Goal: Check status: Check status

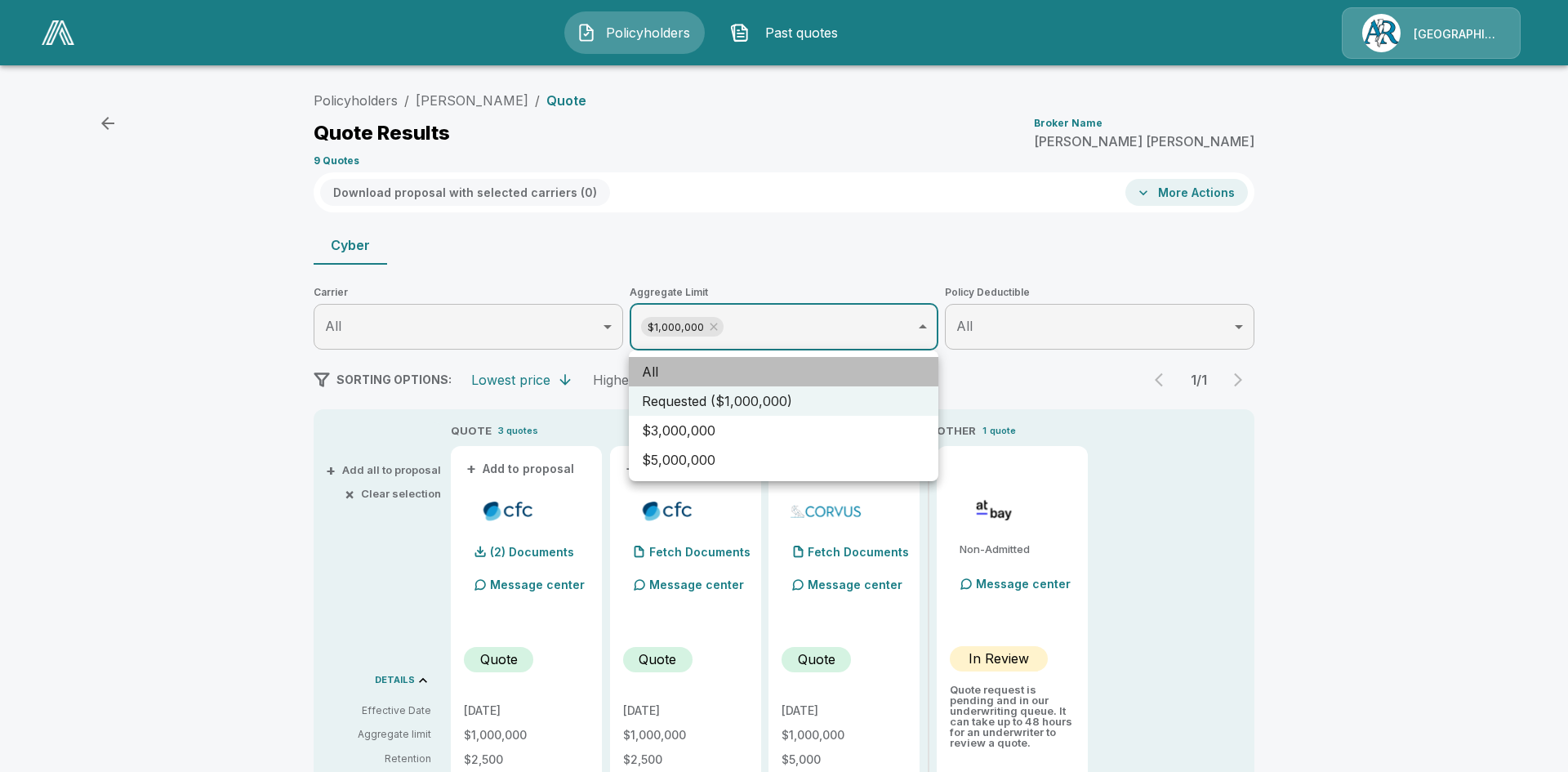
click at [686, 375] on li "All" at bounding box center [783, 371] width 309 height 29
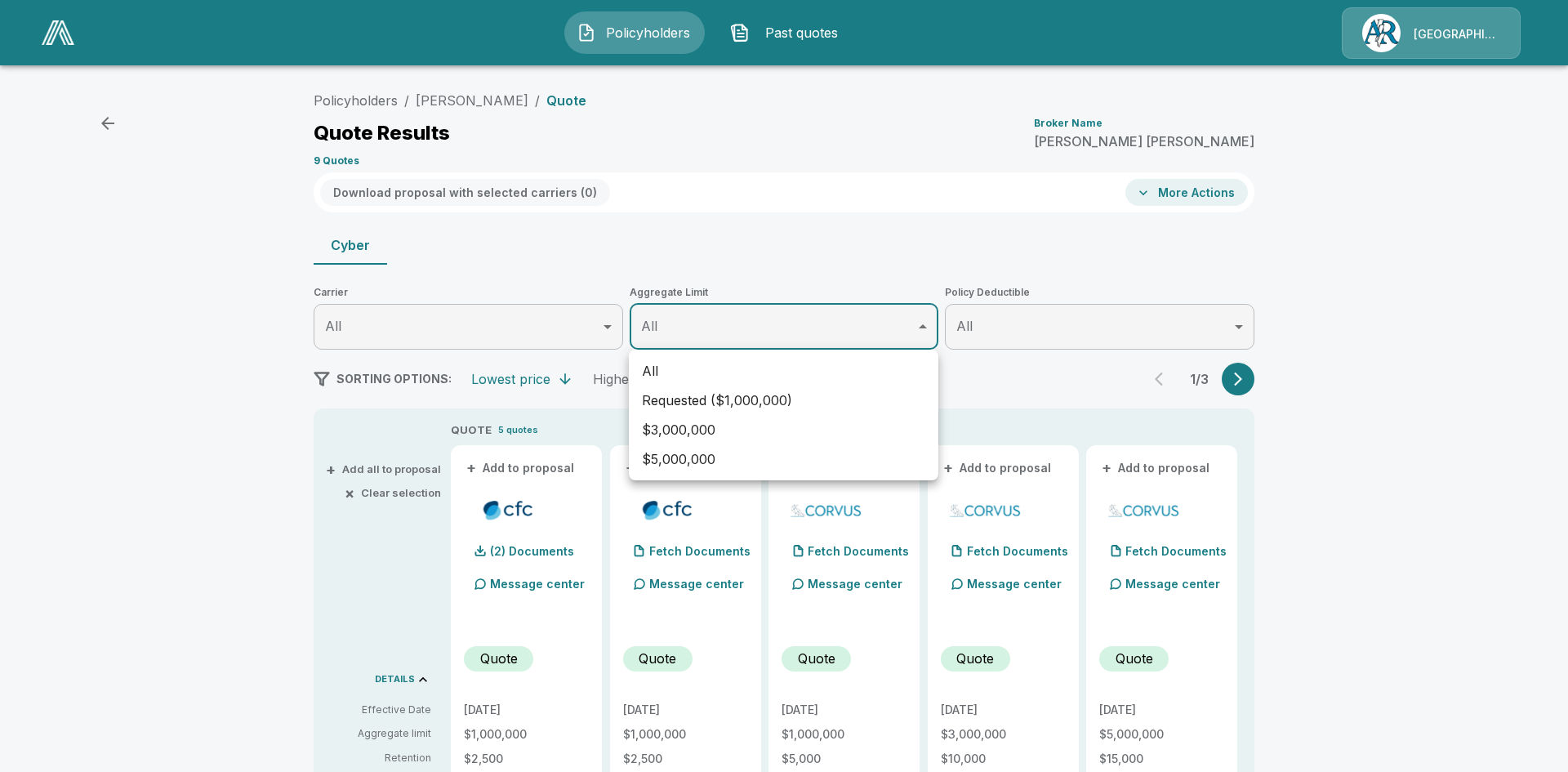
click at [1232, 383] on div at bounding box center [784, 386] width 1568 height 772
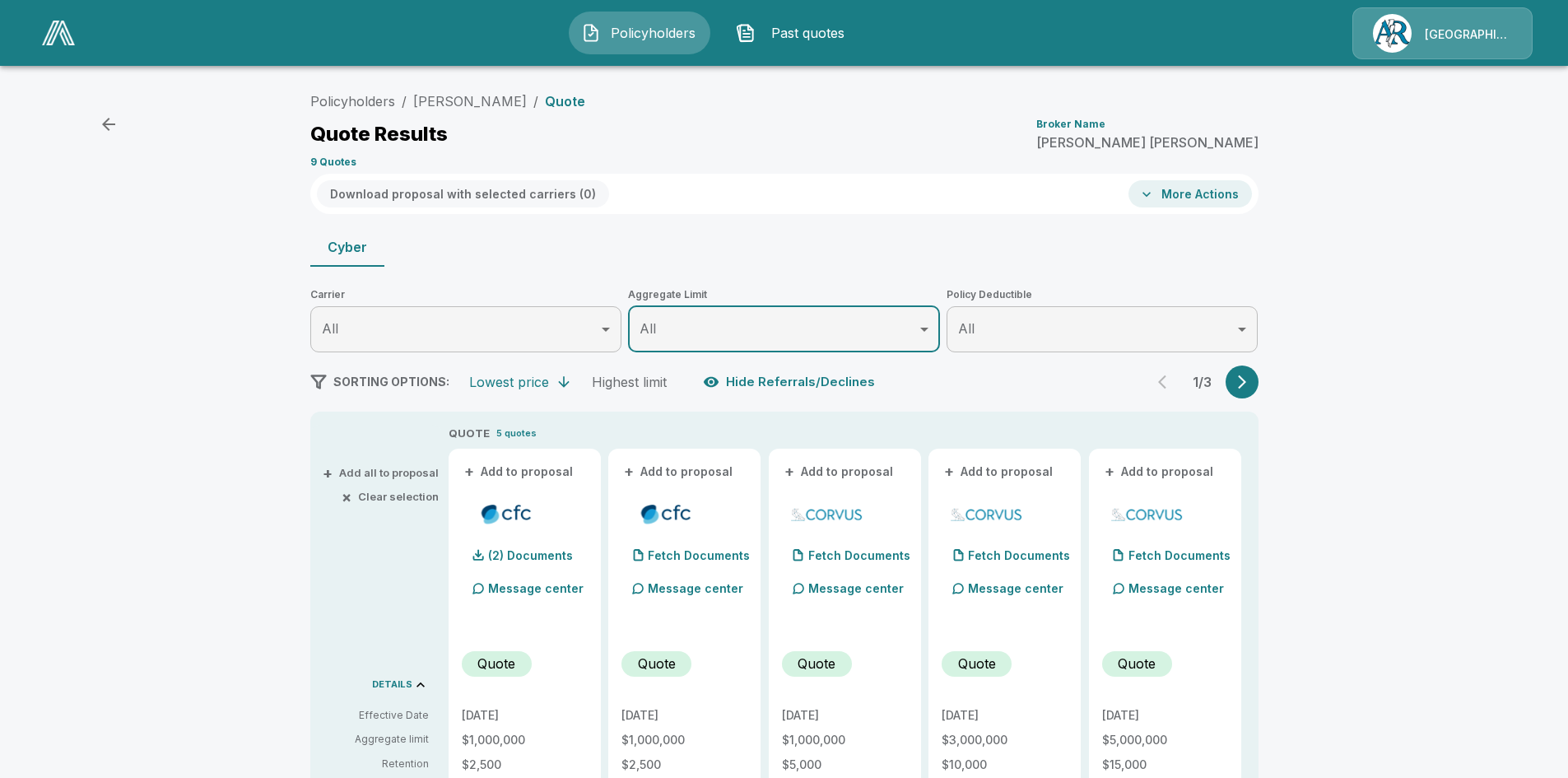
click at [1250, 385] on icon "button" at bounding box center [1242, 381] width 16 height 16
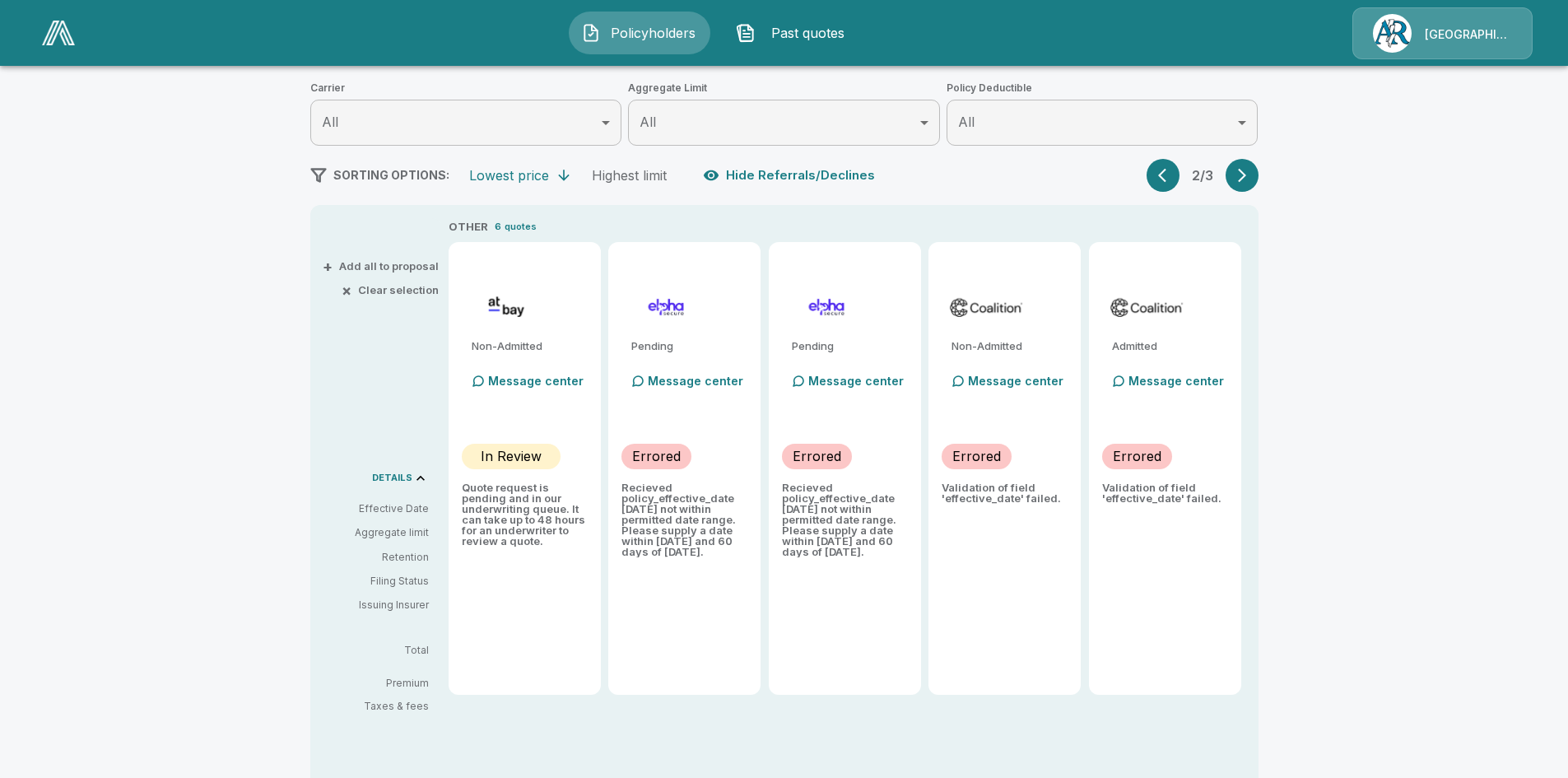
scroll to position [247, 0]
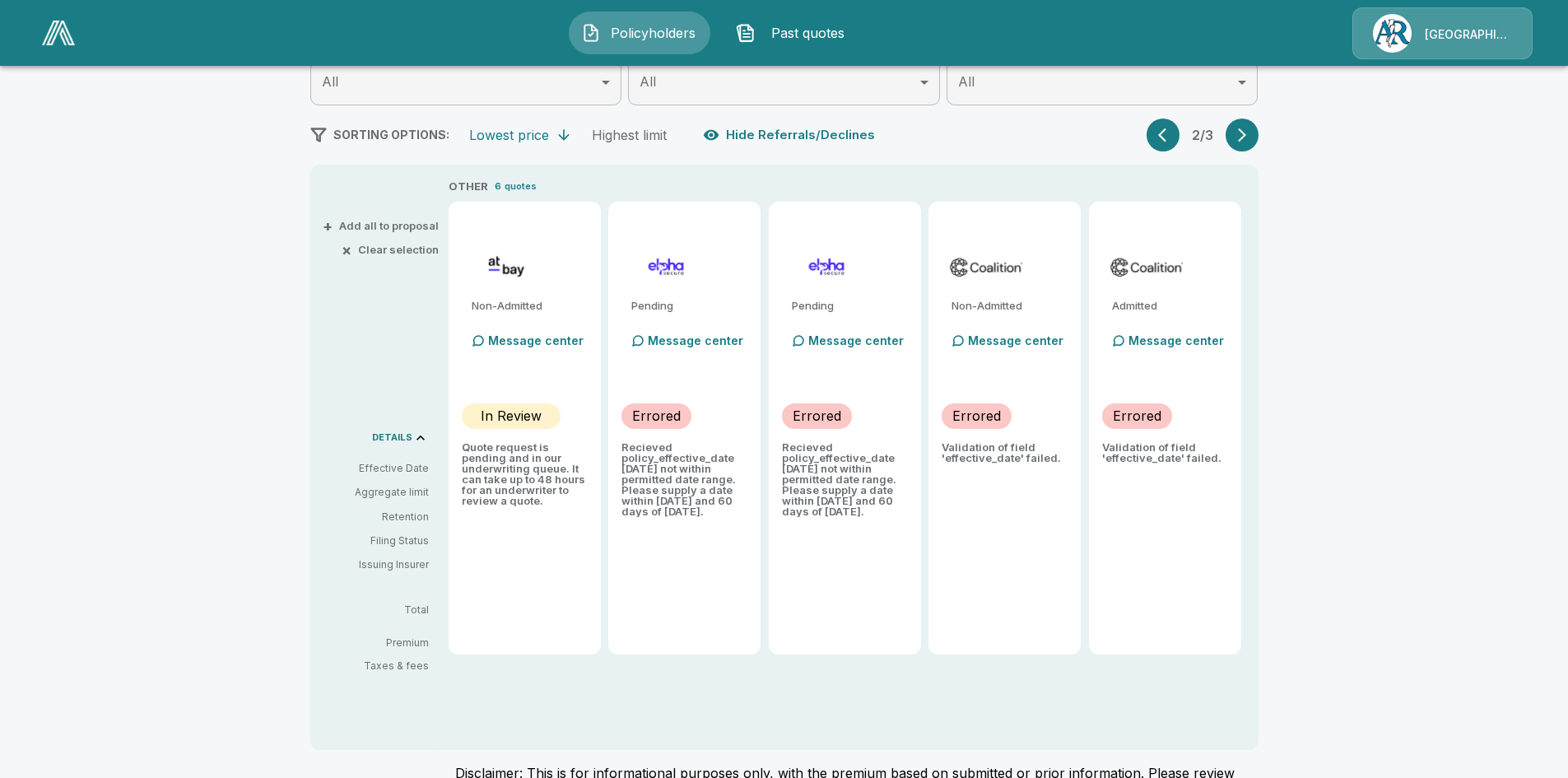
click at [1244, 139] on icon "button" at bounding box center [1242, 134] width 16 height 16
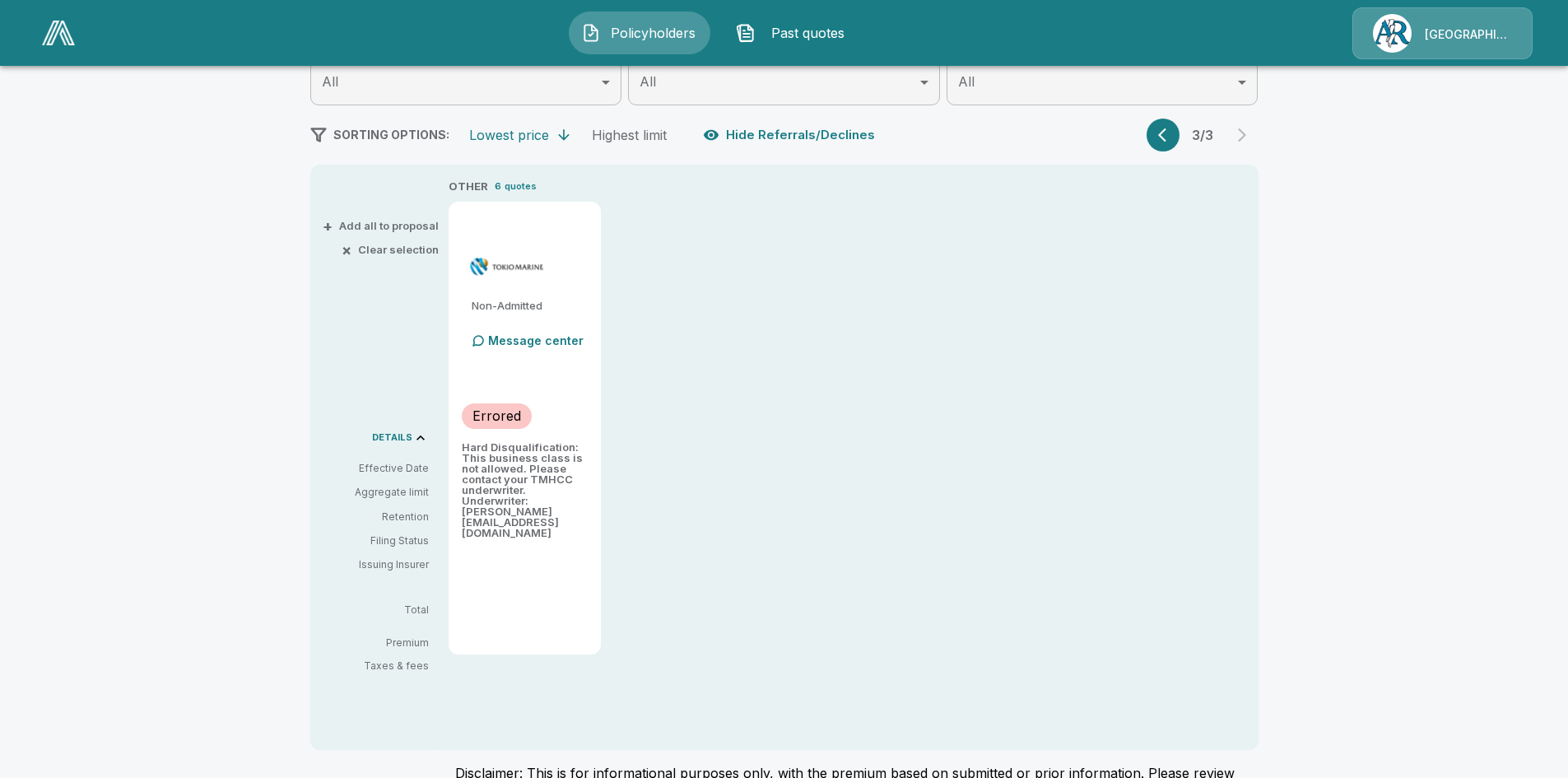
click at [1162, 131] on button "button" at bounding box center [1163, 135] width 33 height 33
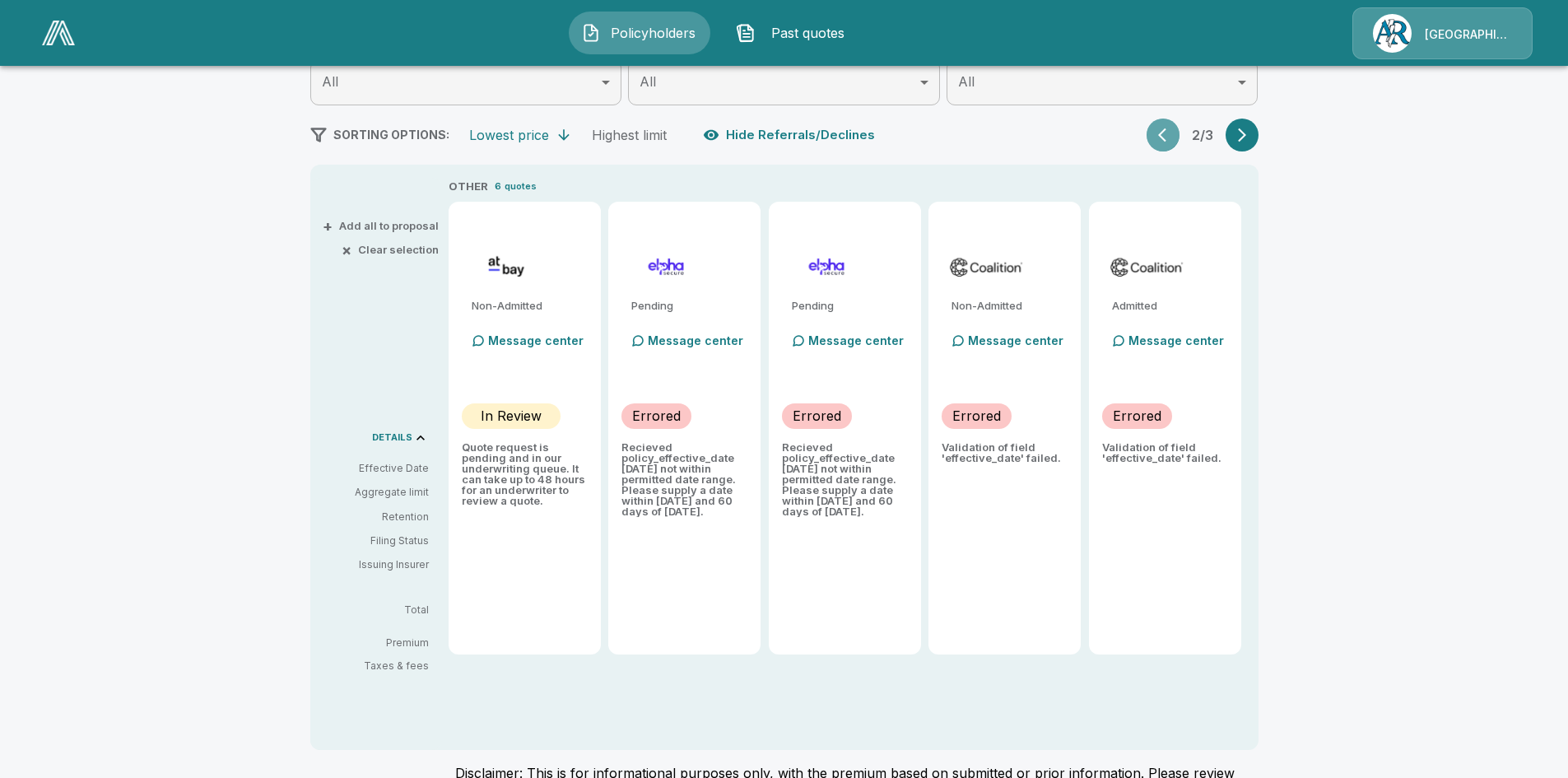
click at [1162, 131] on button "button" at bounding box center [1163, 135] width 33 height 33
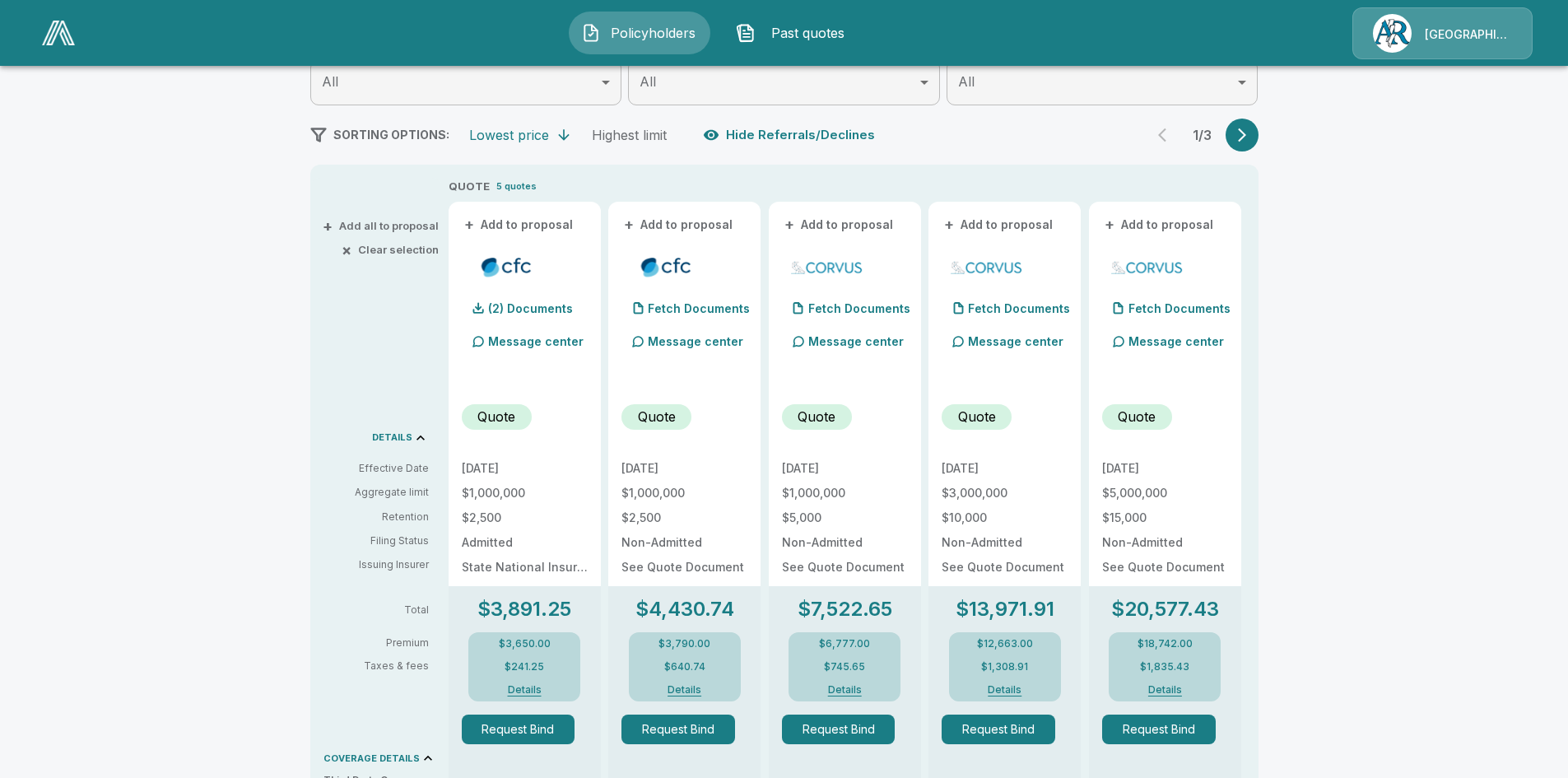
click at [1250, 135] on icon "button" at bounding box center [1242, 134] width 16 height 16
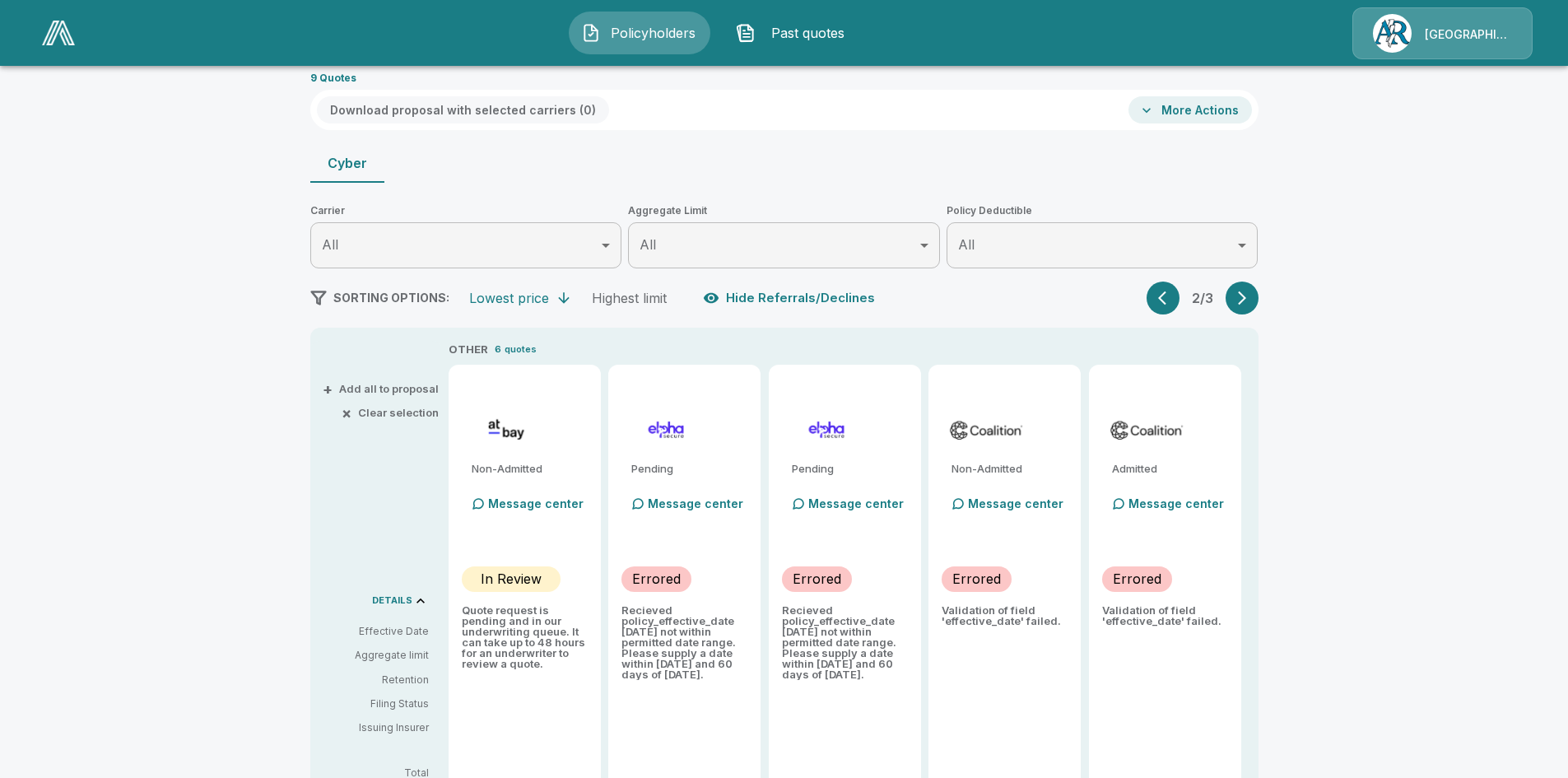
scroll to position [83, 0]
click at [1246, 300] on icon "button" at bounding box center [1242, 299] width 9 height 14
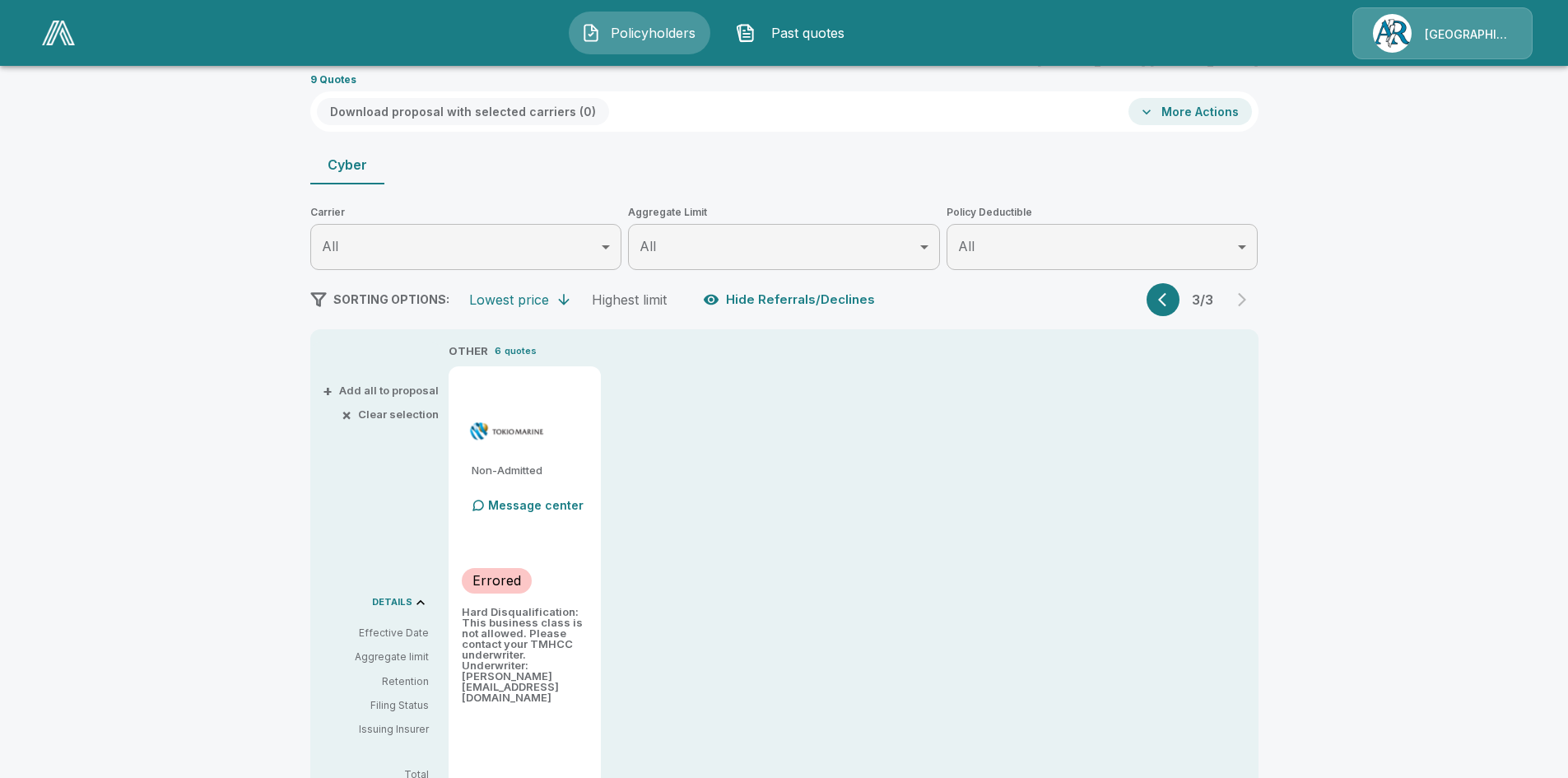
click at [1169, 306] on icon "button" at bounding box center [1166, 299] width 16 height 16
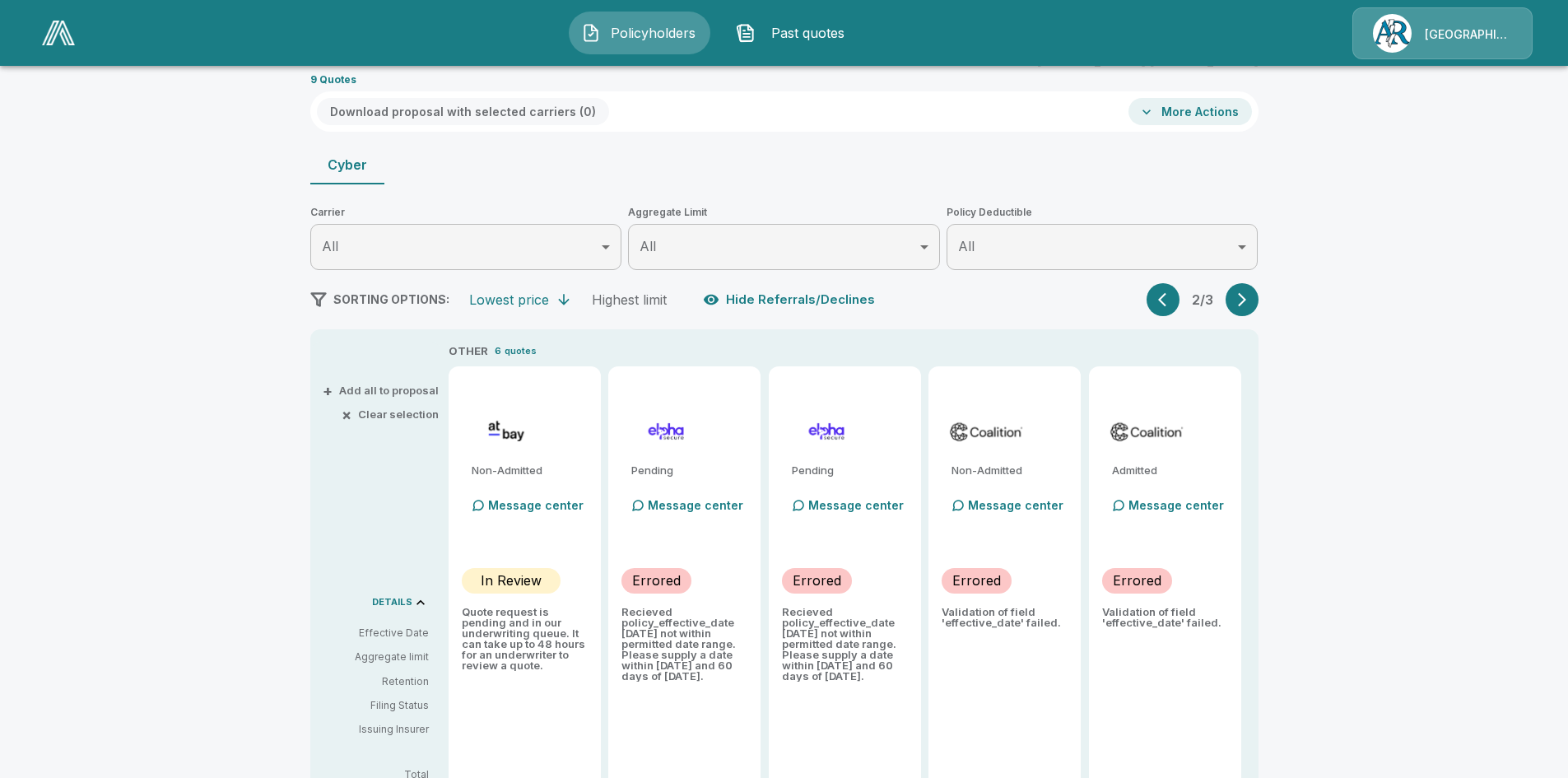
click at [1169, 306] on icon "button" at bounding box center [1166, 299] width 16 height 16
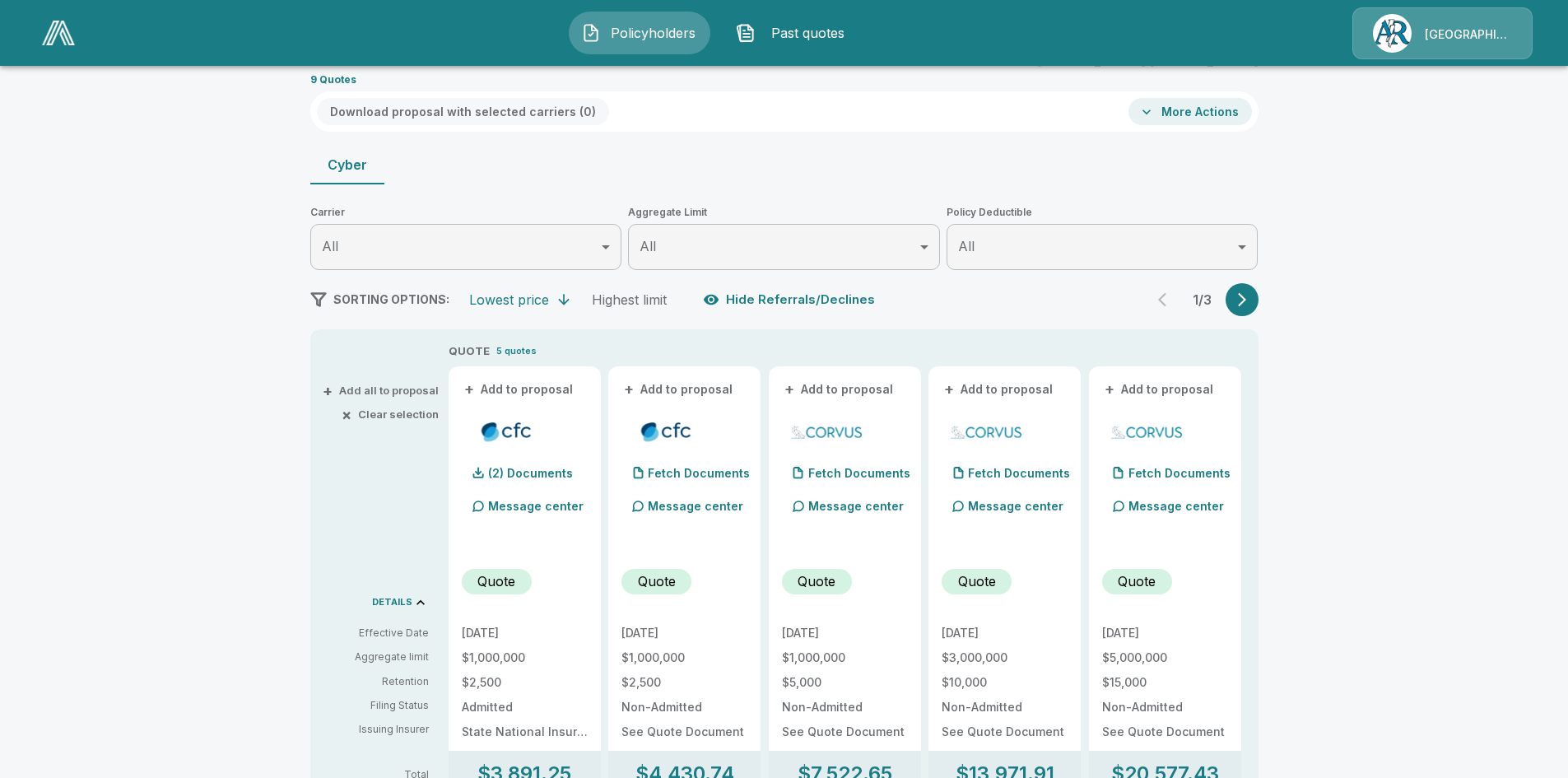
scroll to position [164, 0]
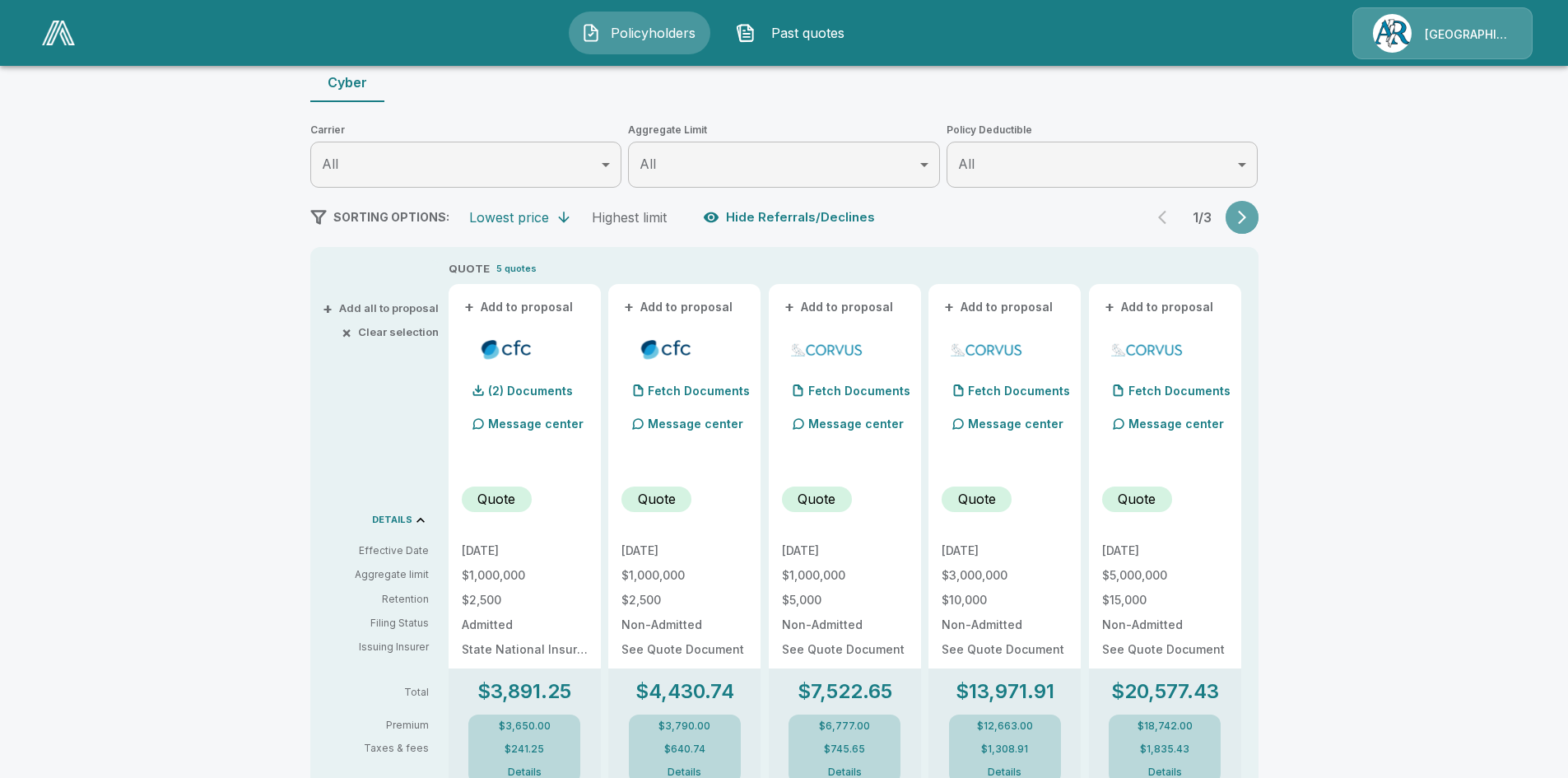
click at [1250, 214] on icon "button" at bounding box center [1242, 217] width 16 height 16
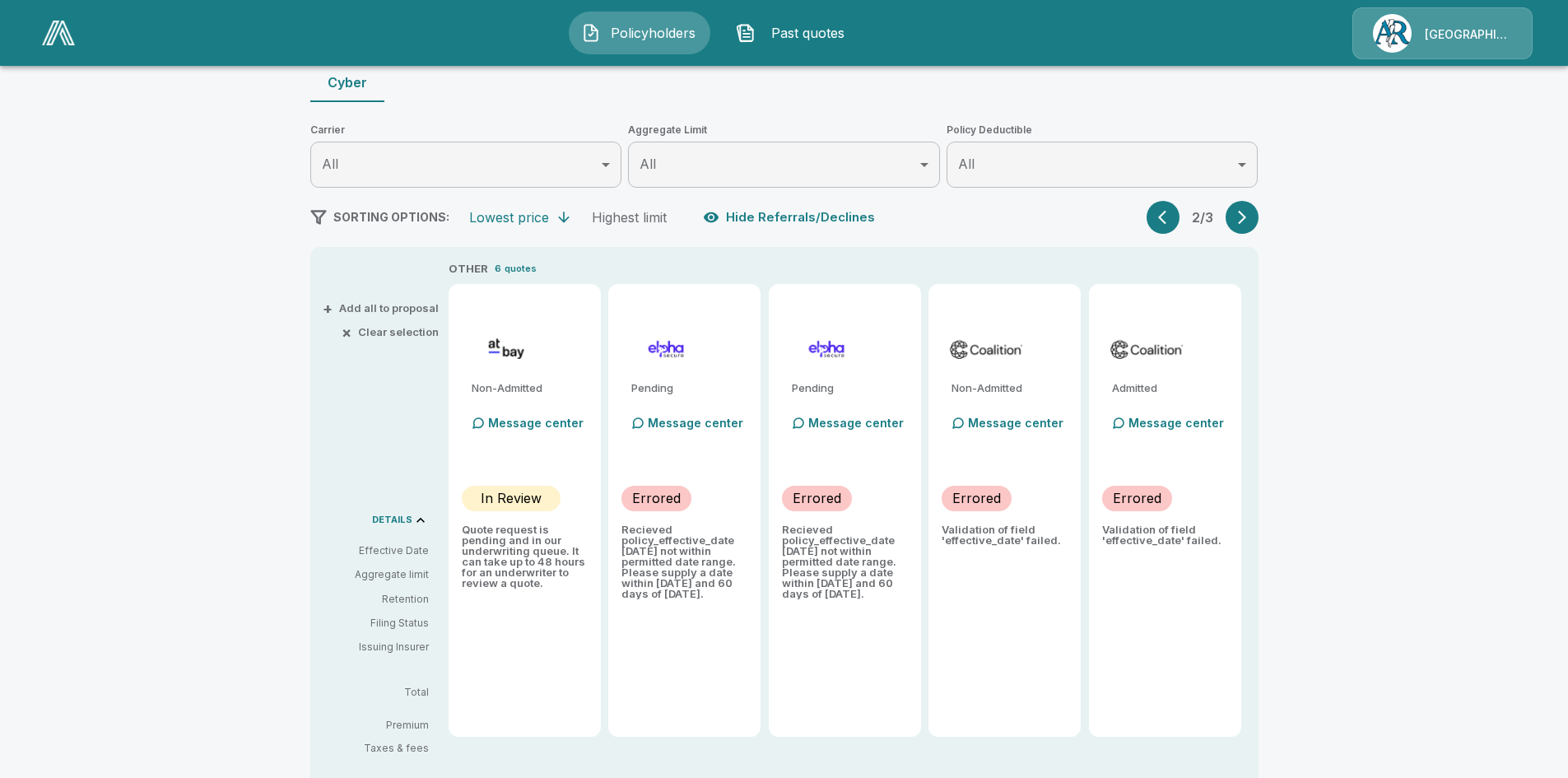
click at [1164, 217] on icon "button" at bounding box center [1163, 218] width 9 height 14
